Goal: Book appointment/travel/reservation

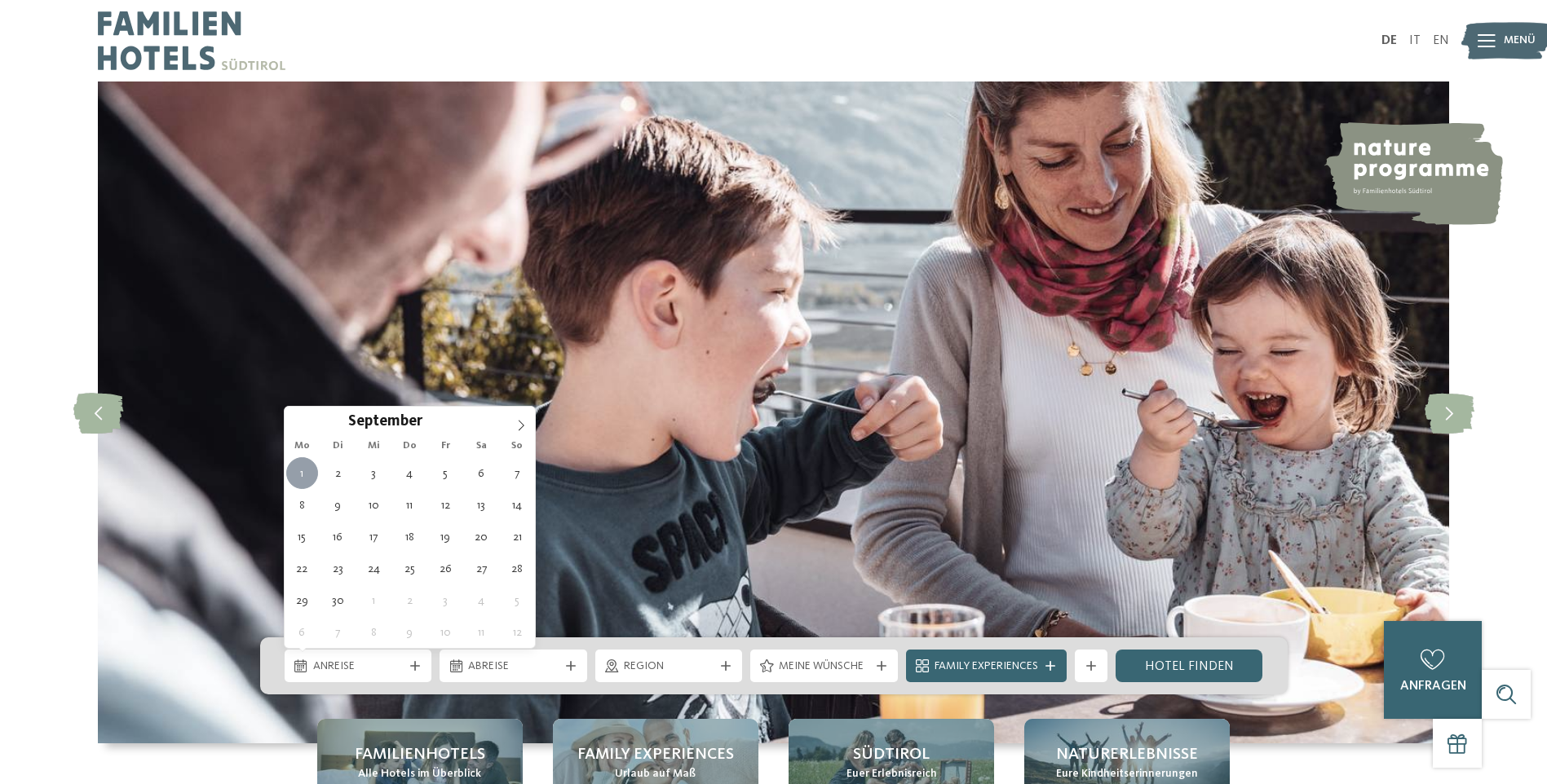
type div "[DATE]"
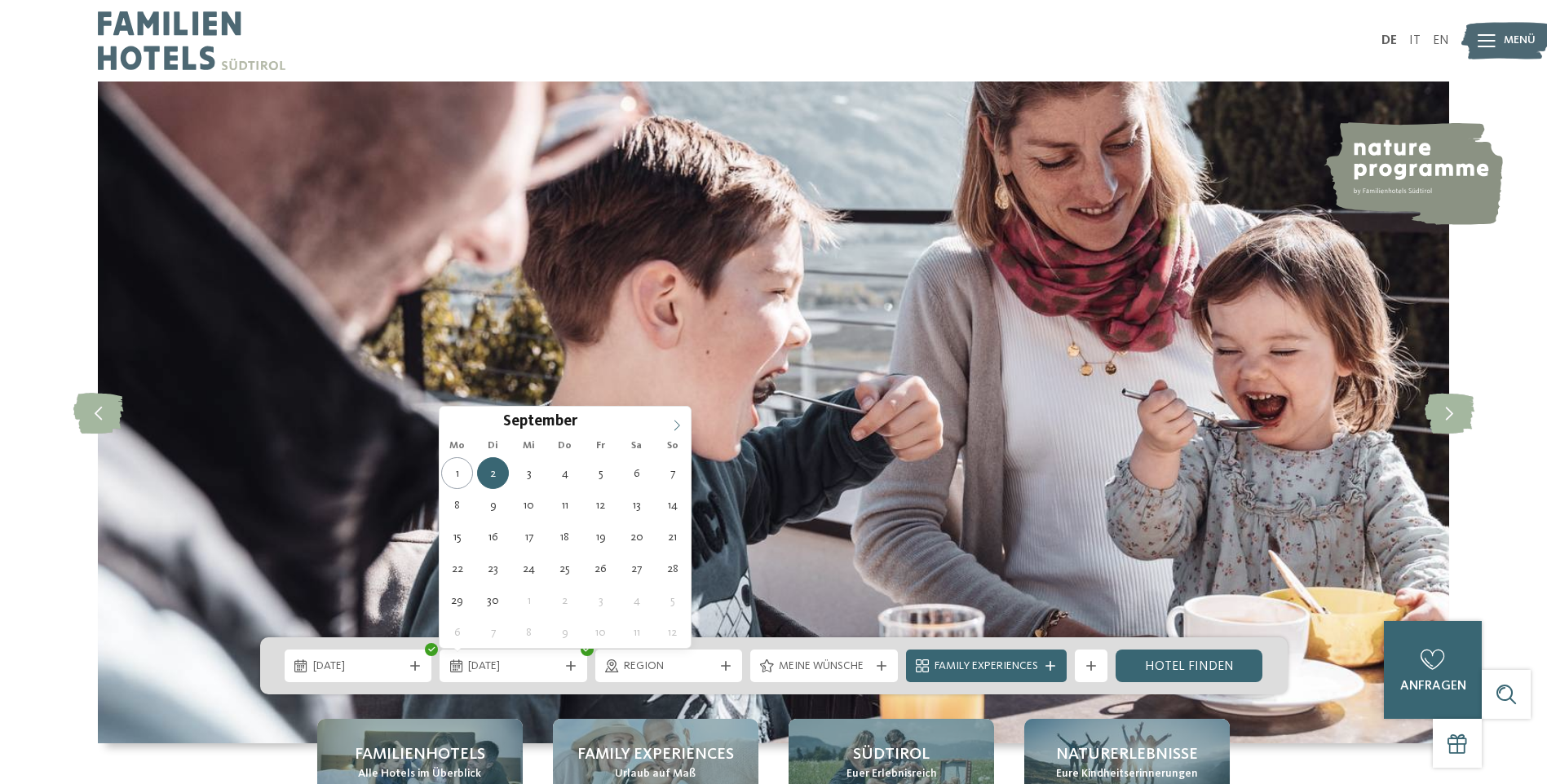
click at [677, 424] on icon at bounding box center [677, 424] width 6 height 10
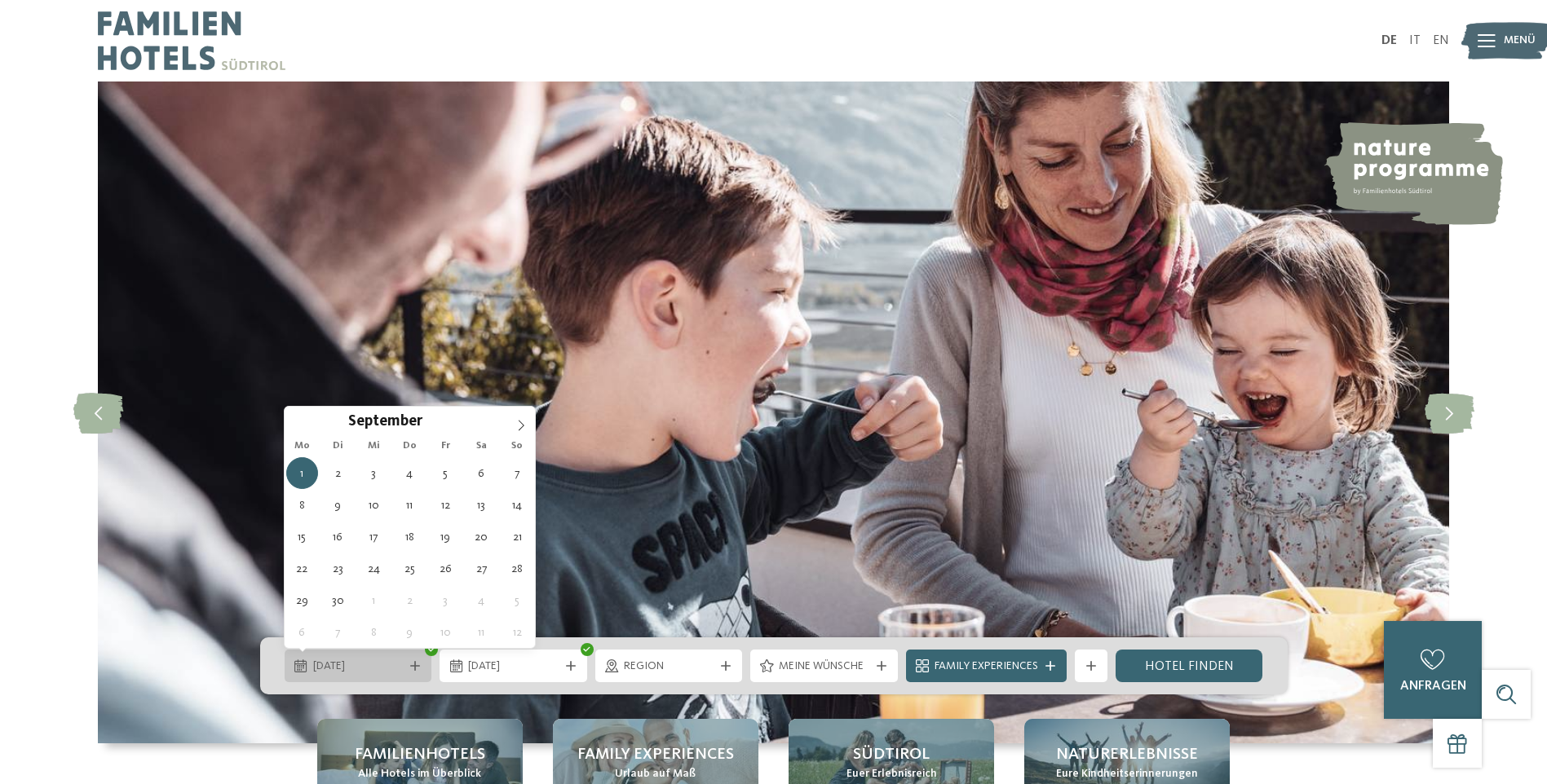
click at [365, 678] on div "[DATE]" at bounding box center [358, 665] width 148 height 33
click at [523, 431] on span at bounding box center [521, 420] width 27 height 27
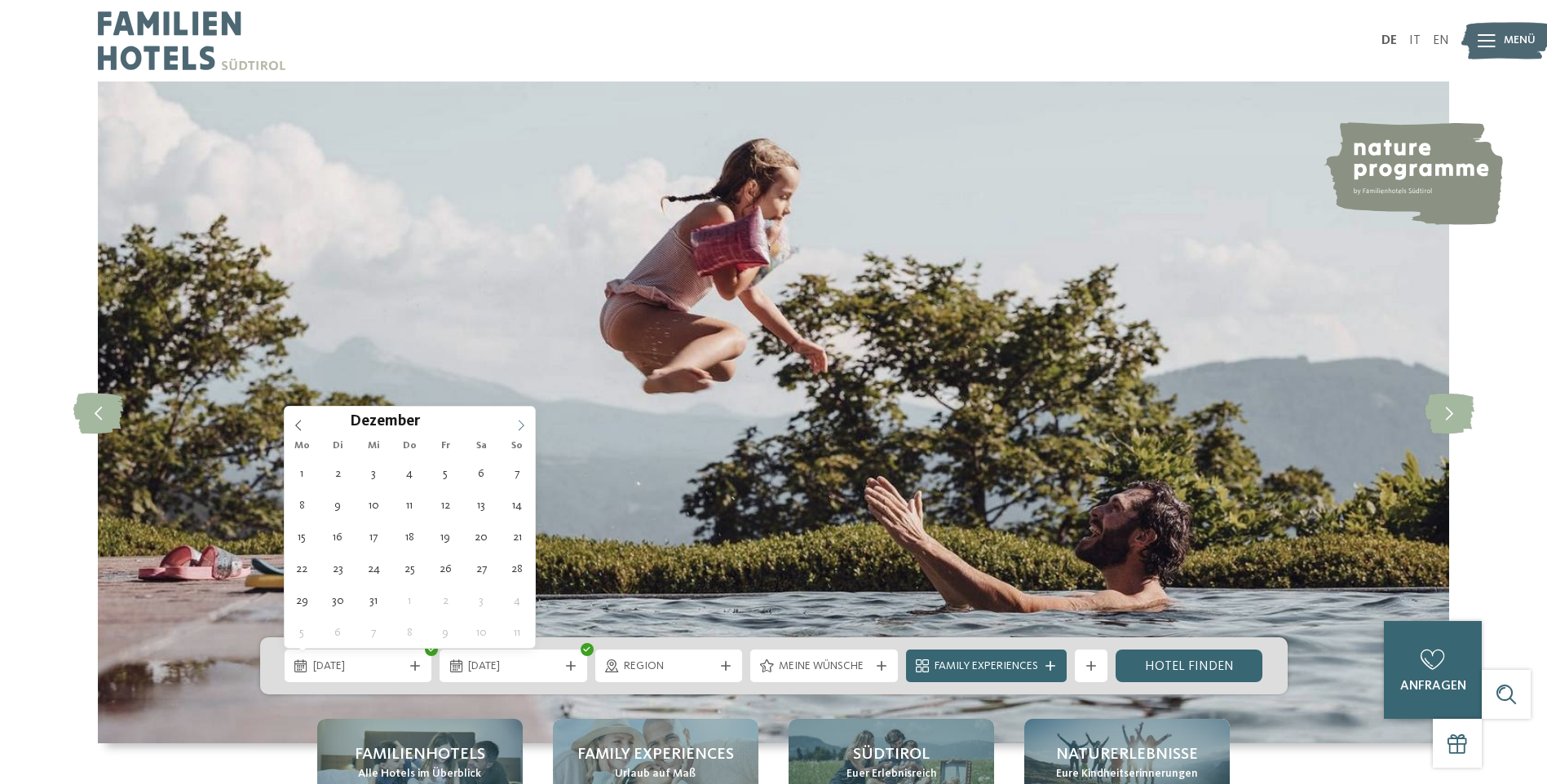
type input "****"
click at [523, 431] on span at bounding box center [521, 420] width 27 height 27
type div "[DATE]"
type input "****"
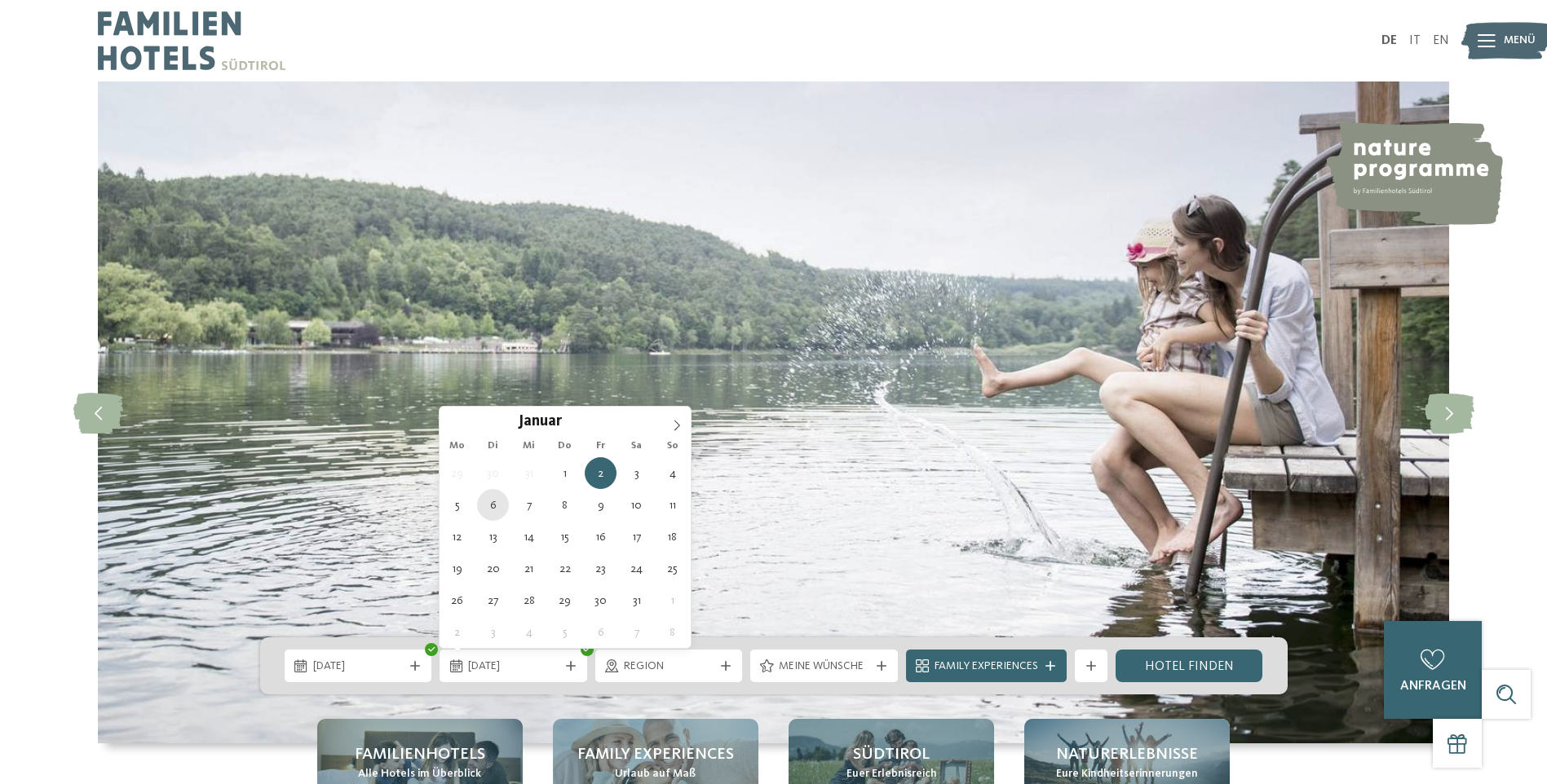
type div "[DATE]"
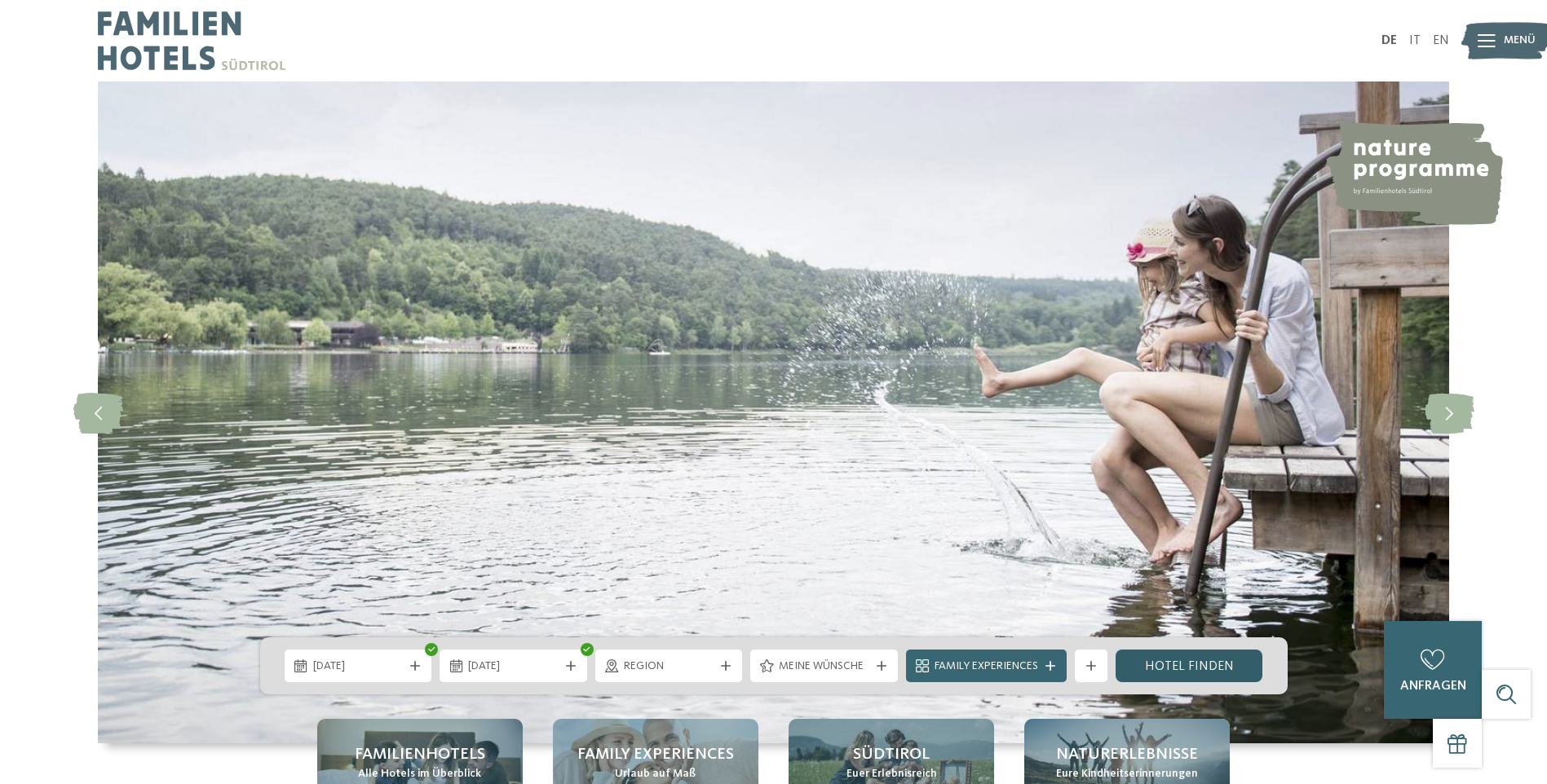
drag, startPoint x: 1195, startPoint y: 676, endPoint x: 1174, endPoint y: 675, distance: 21.0
click at [1195, 676] on link "Hotel finden" at bounding box center [1189, 665] width 148 height 33
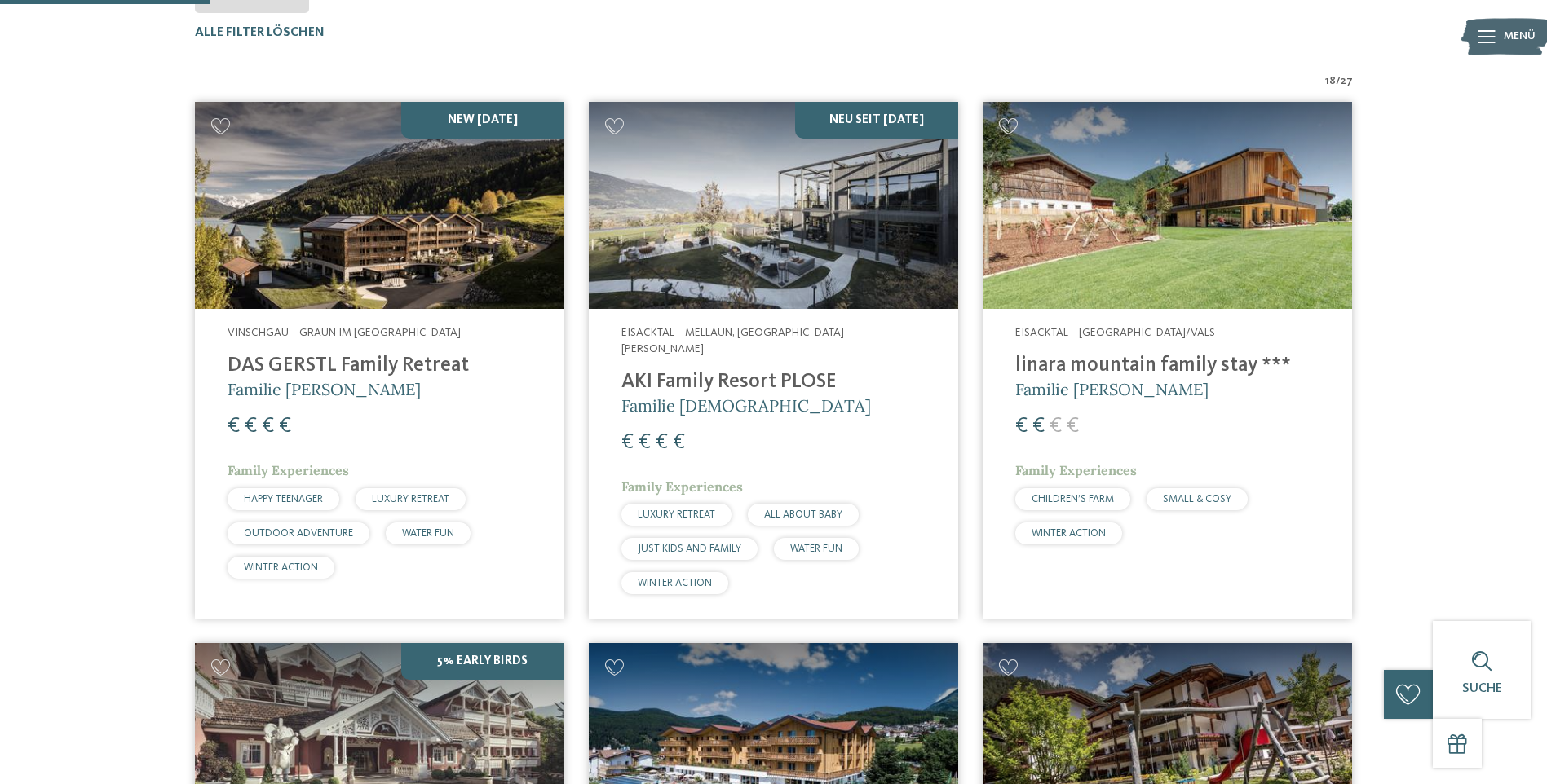
scroll to position [698, 0]
